Goal: Complete application form

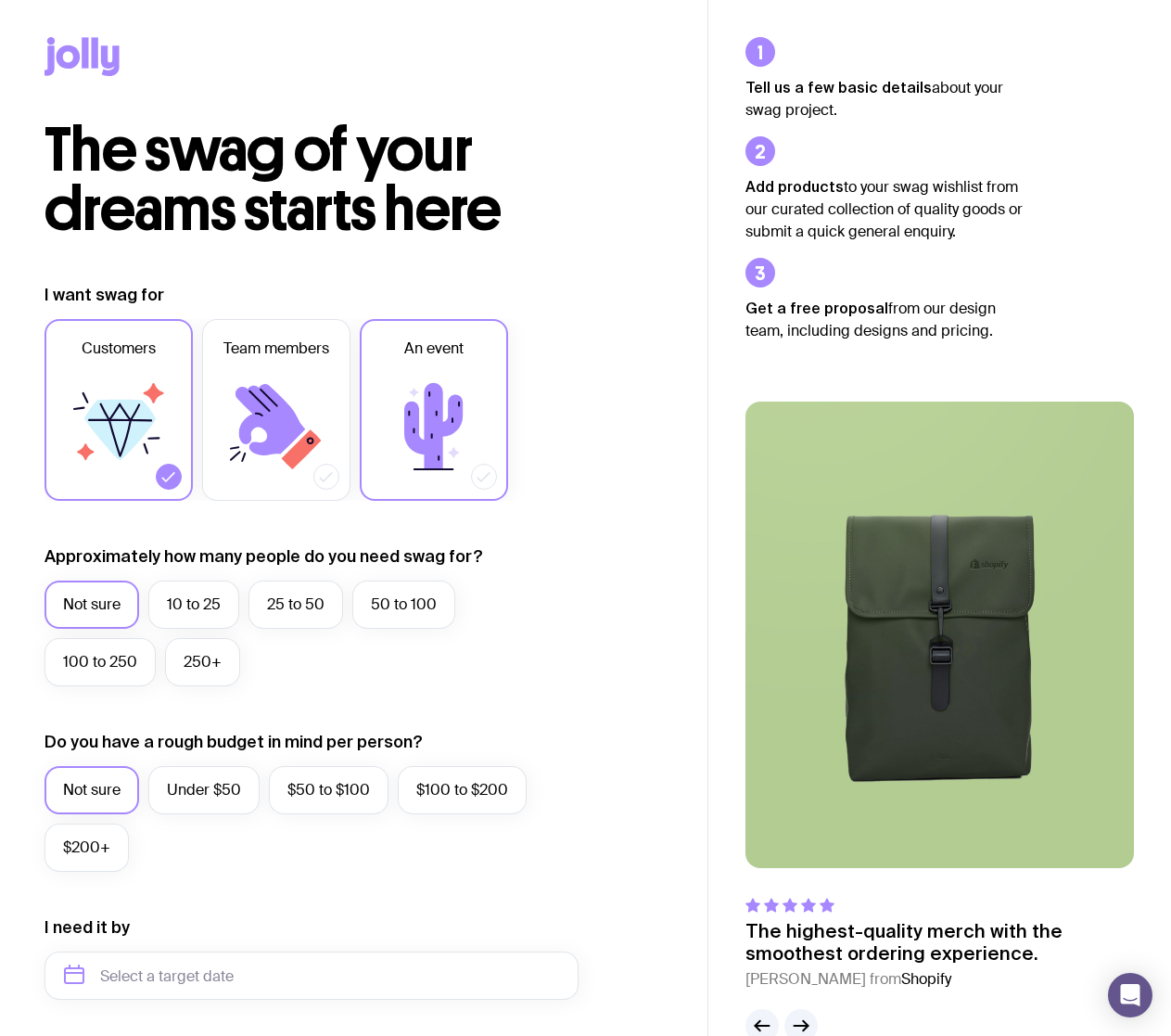
click at [438, 413] on icon at bounding box center [433, 425] width 58 height 86
click at [0, 0] on input "An event" at bounding box center [0, 0] width 0 height 0
click at [125, 452] on icon at bounding box center [120, 429] width 71 height 60
click at [0, 0] on input "Customers" at bounding box center [0, 0] width 0 height 0
click at [198, 606] on label "10 to 25" at bounding box center [194, 604] width 91 height 48
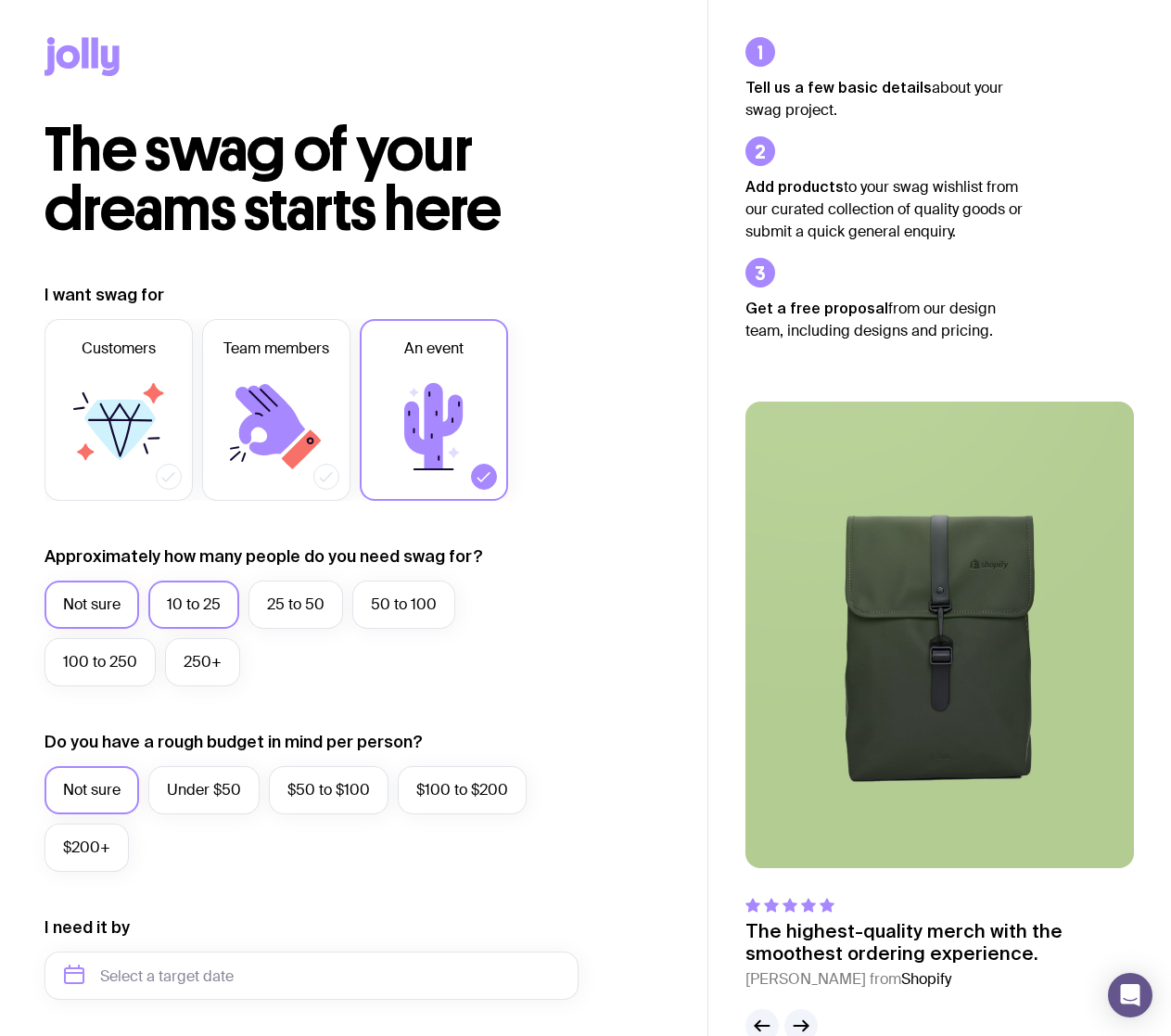
click at [0, 0] on input "10 to 25" at bounding box center [0, 0] width 0 height 0
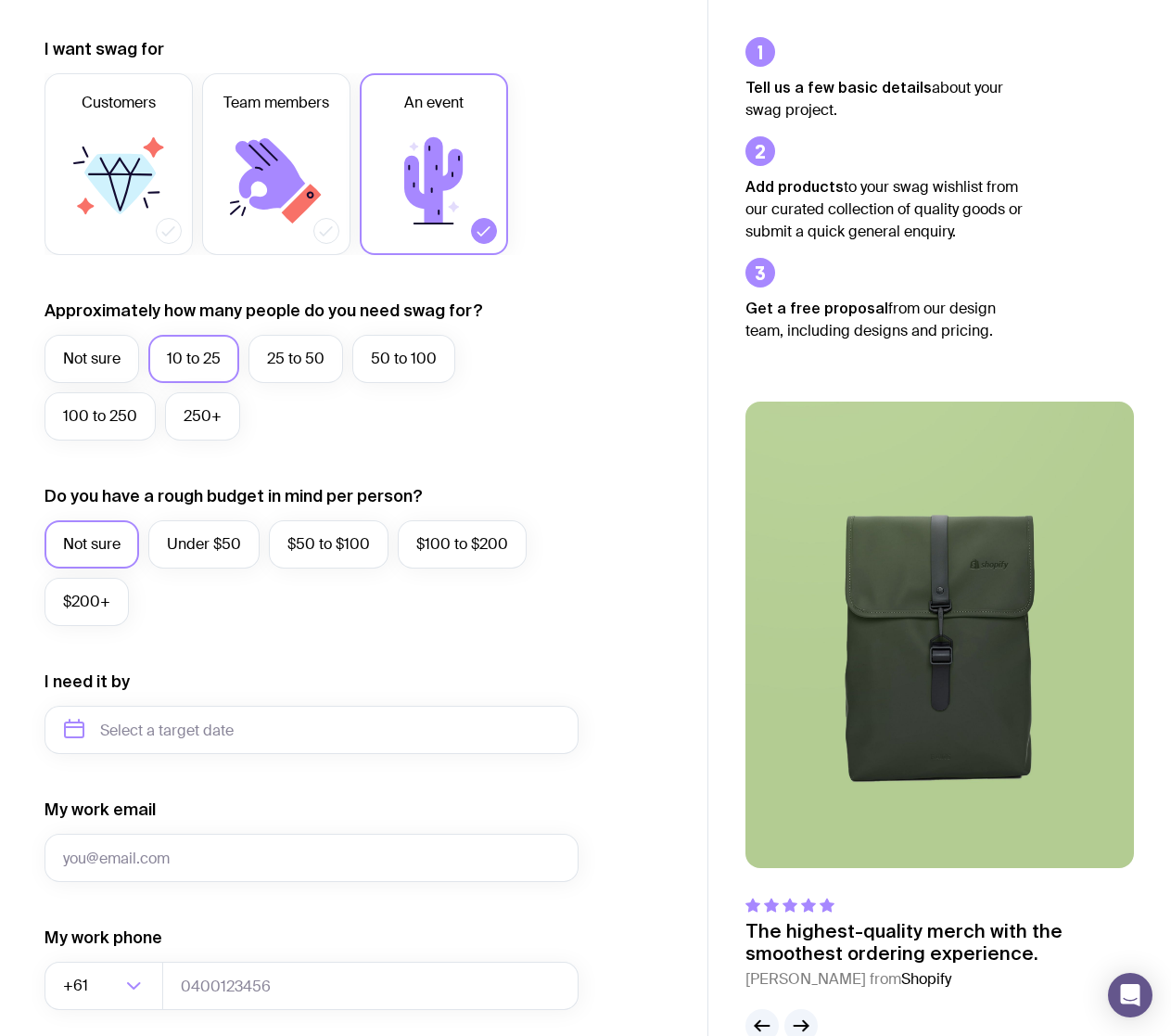
scroll to position [278, 0]
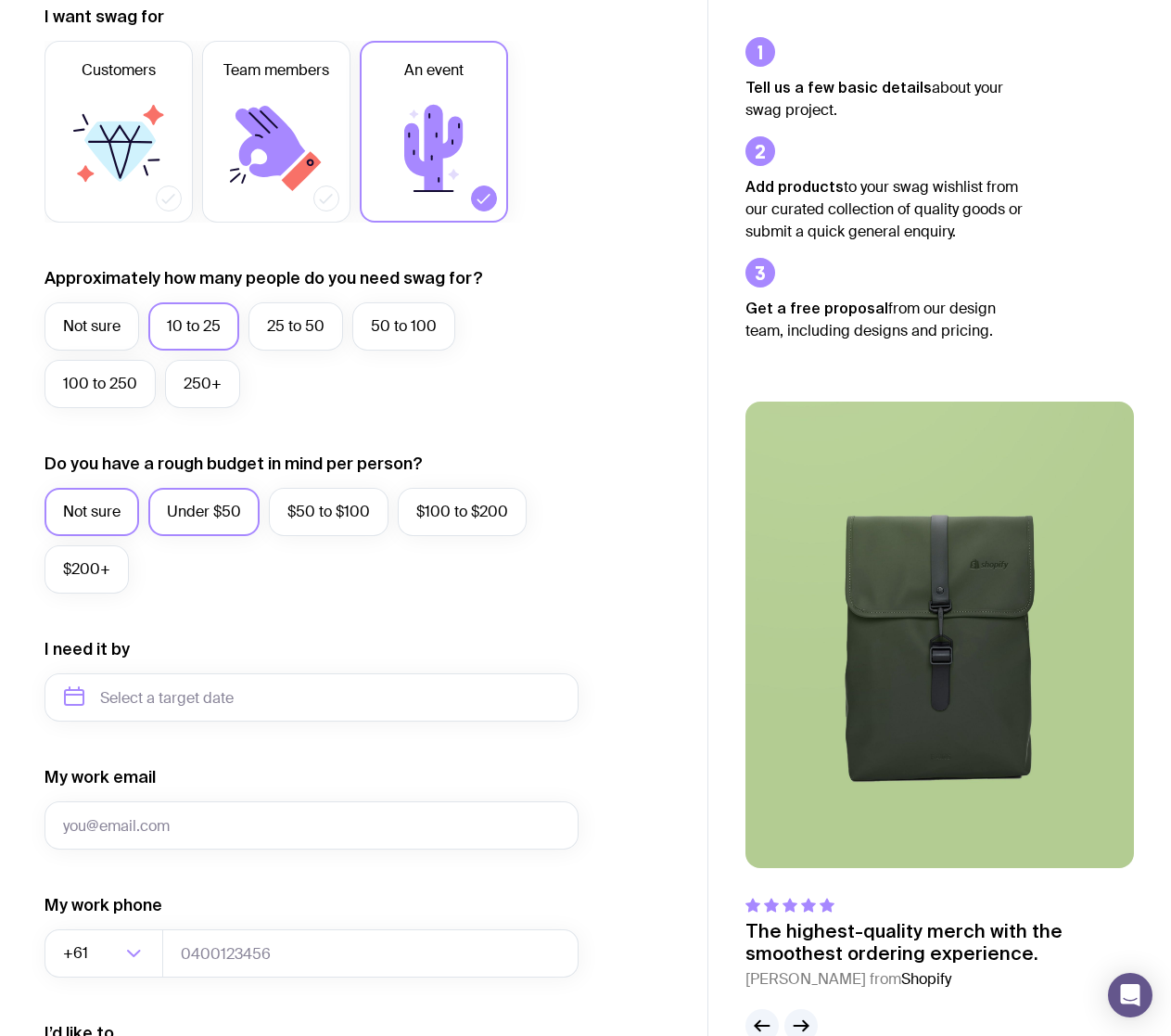
click at [229, 523] on label "Under $50" at bounding box center [204, 511] width 112 height 48
click at [0, 0] on input "Under $50" at bounding box center [0, 0] width 0 height 0
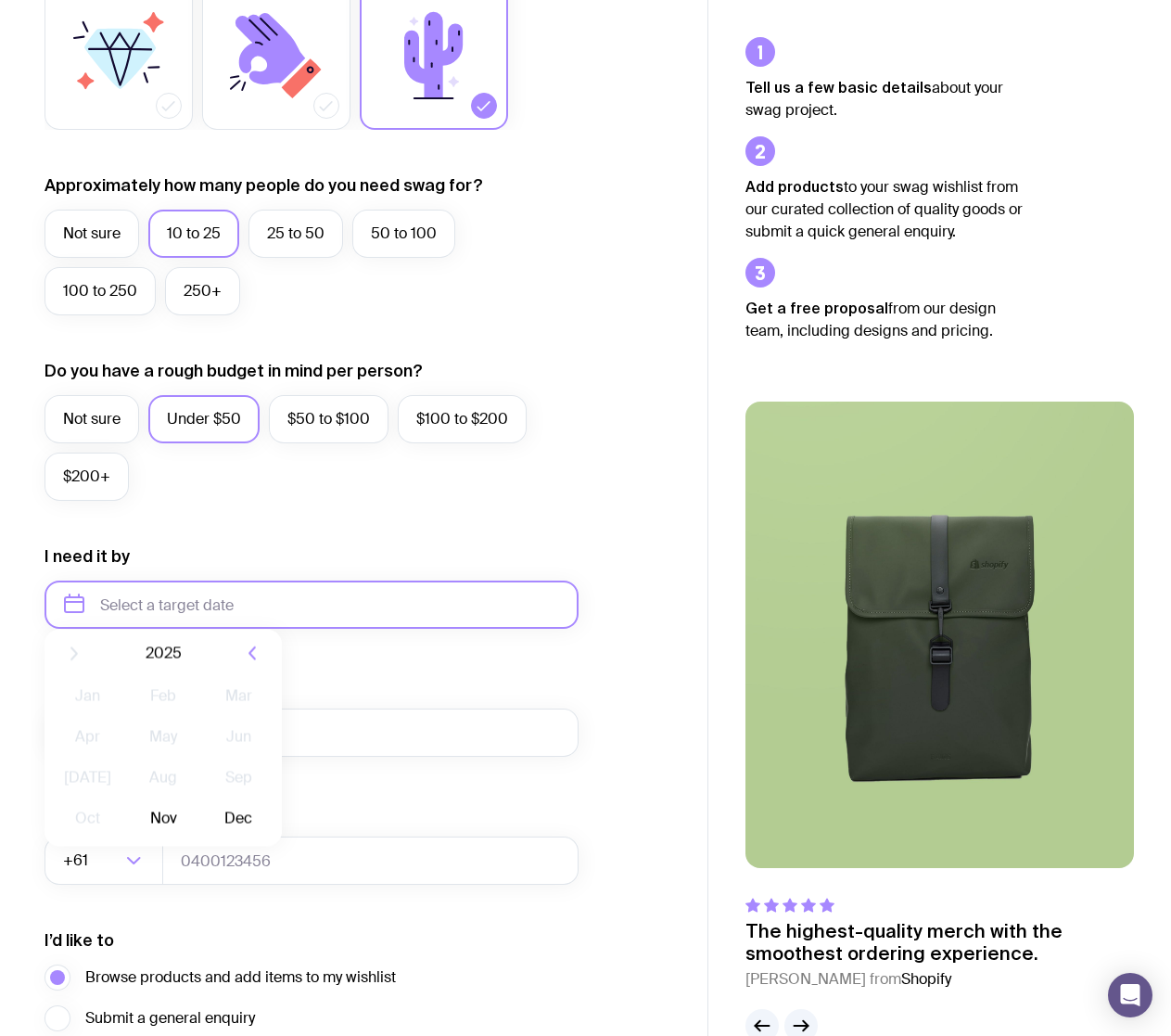
click at [348, 600] on input "text" at bounding box center [311, 604] width 534 height 48
click at [186, 844] on button "Nov" at bounding box center [162, 833] width 67 height 38
type input "[DATE]"
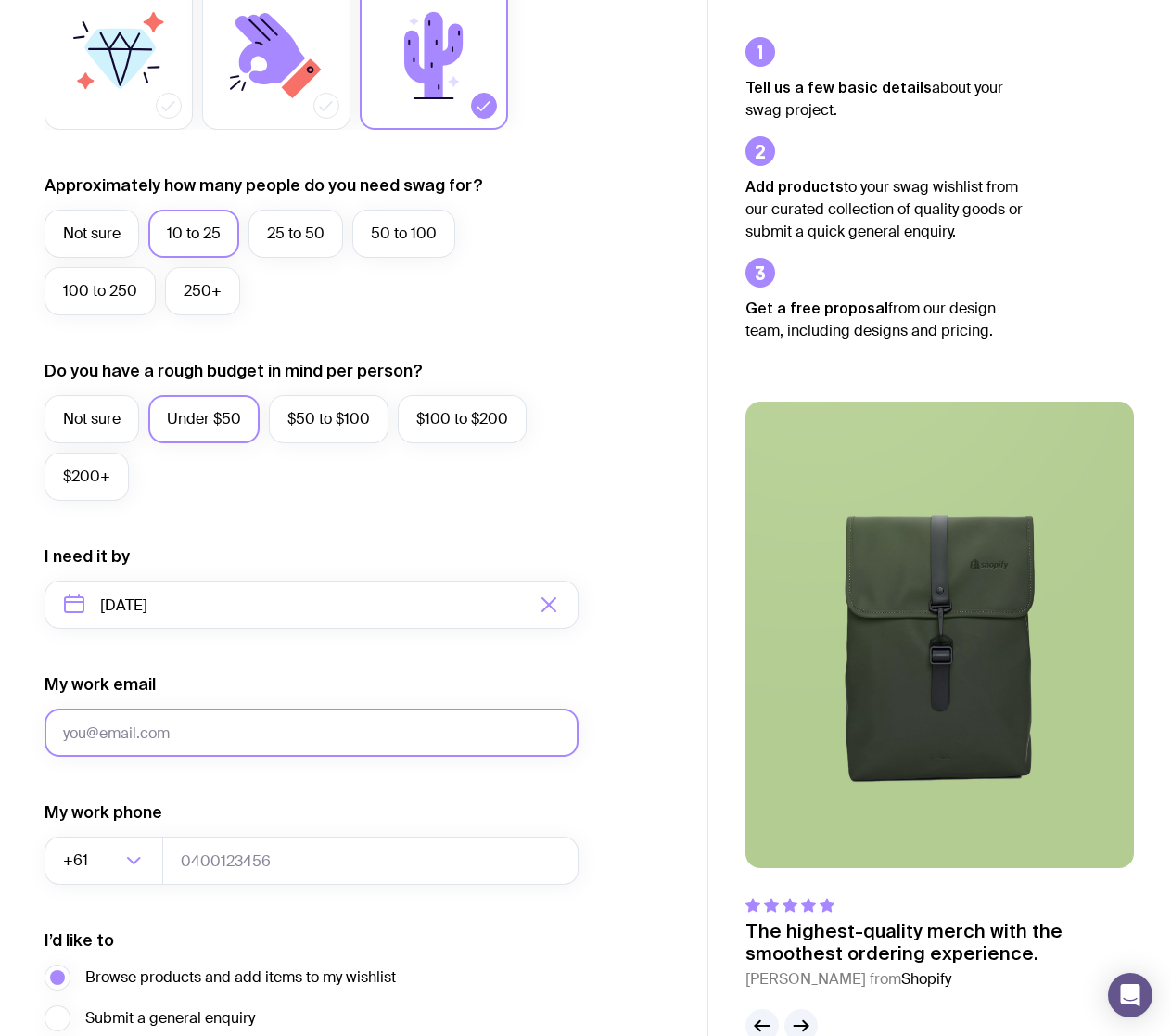
click at [329, 733] on input "My work email" at bounding box center [311, 733] width 534 height 48
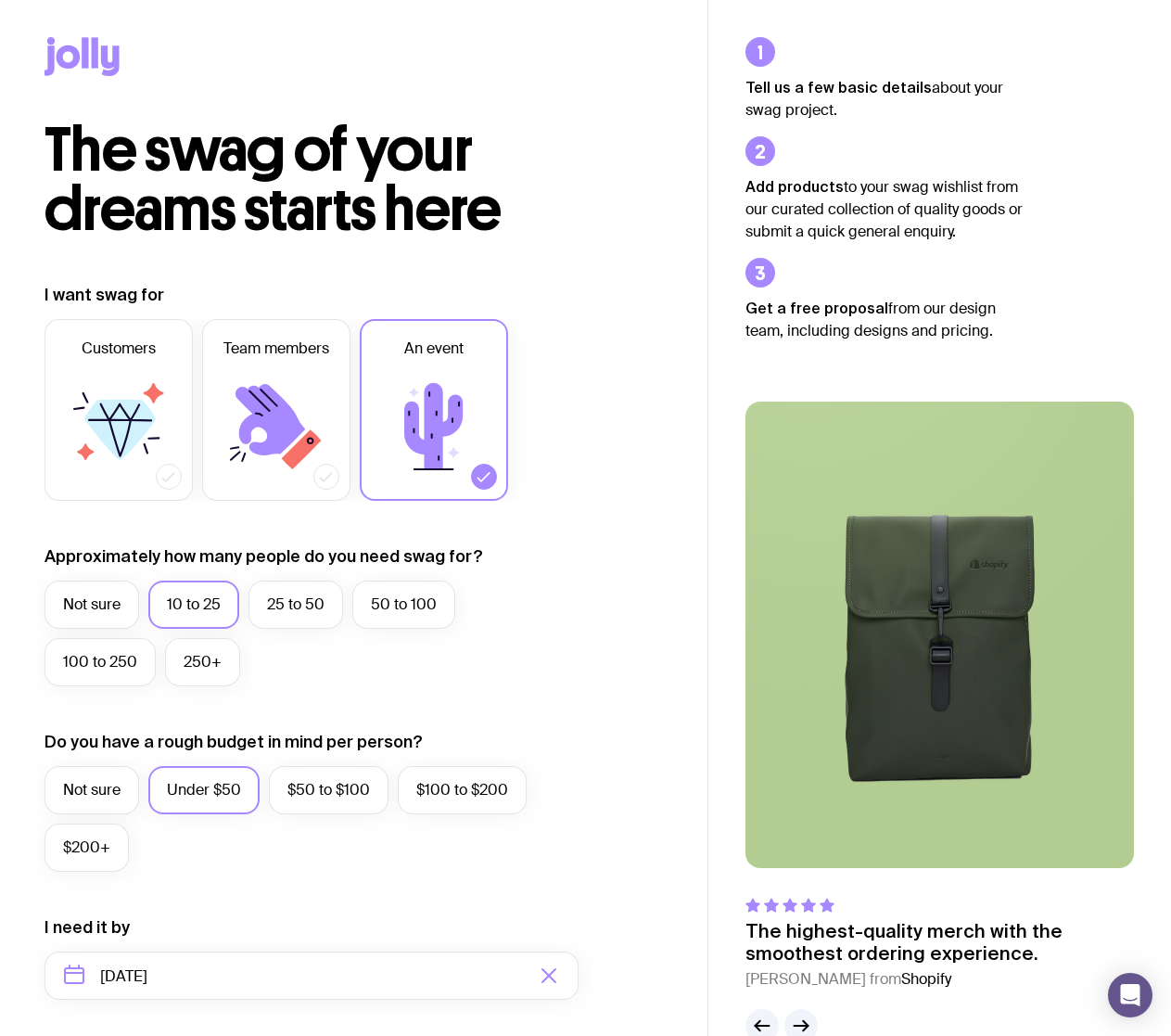
type input "[EMAIL_ADDRESS][DOMAIN_NAME]"
